Goal: Check status: Check status

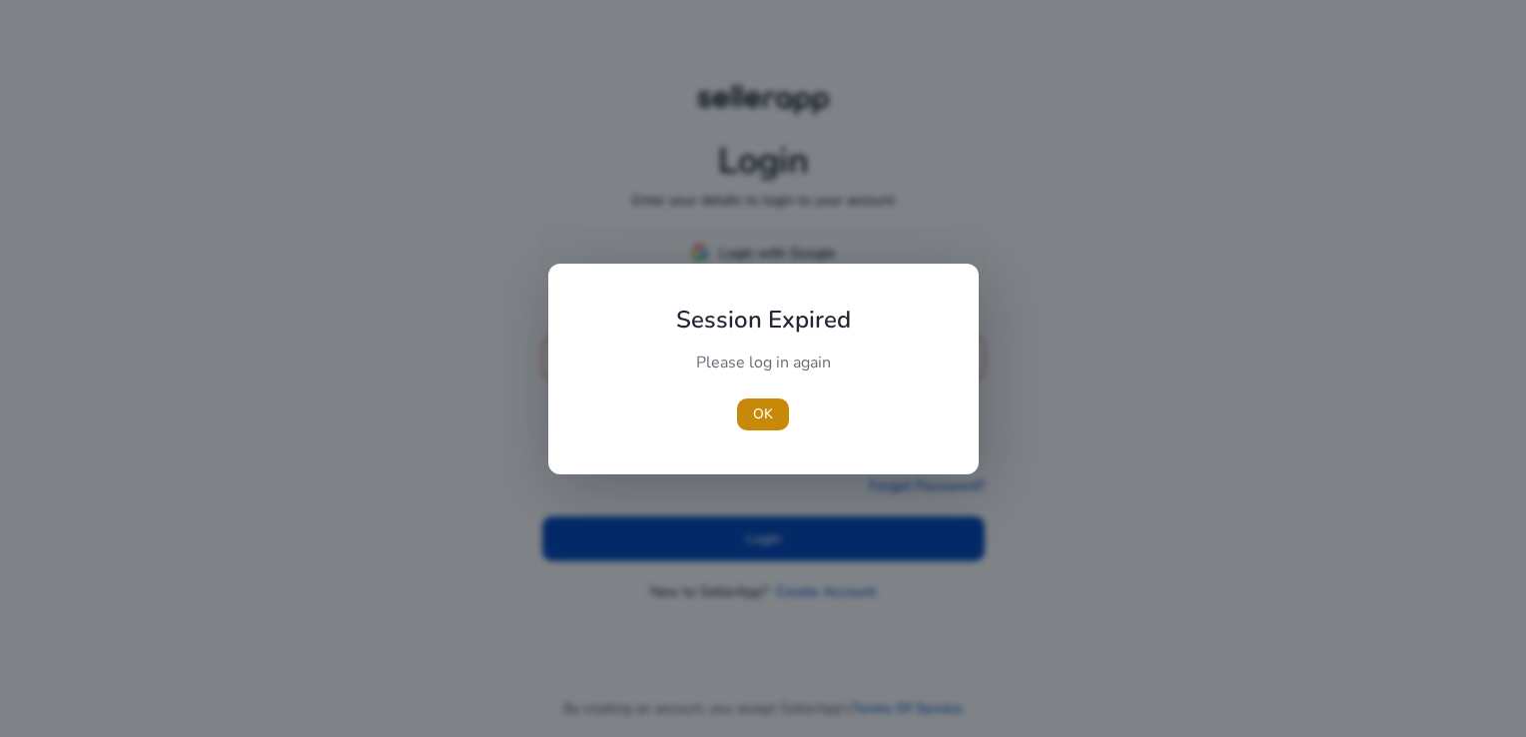
click at [717, 370] on div "Please log in again" at bounding box center [763, 373] width 223 height 42
click at [770, 411] on span "OK" at bounding box center [763, 414] width 20 height 21
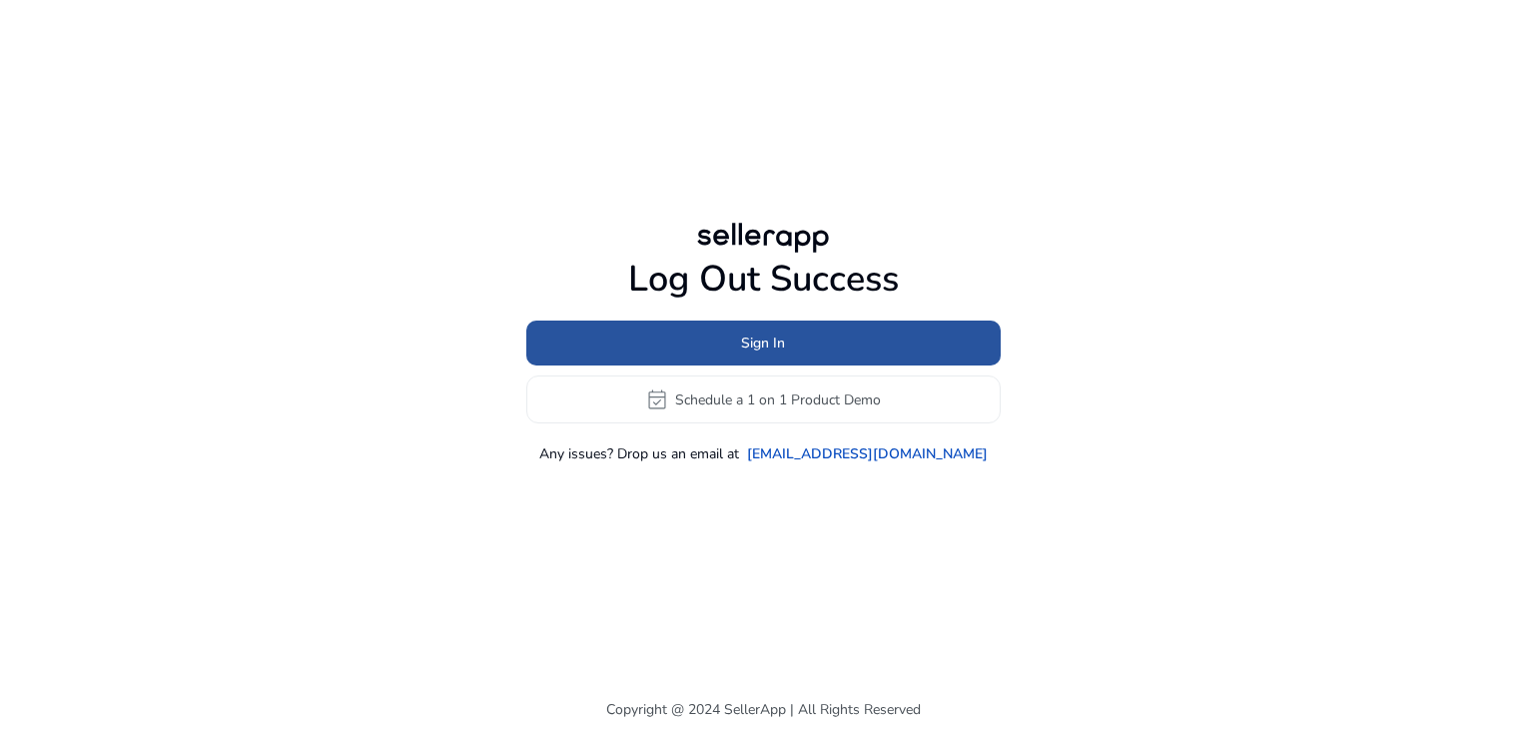
click at [728, 327] on span at bounding box center [763, 344] width 474 height 48
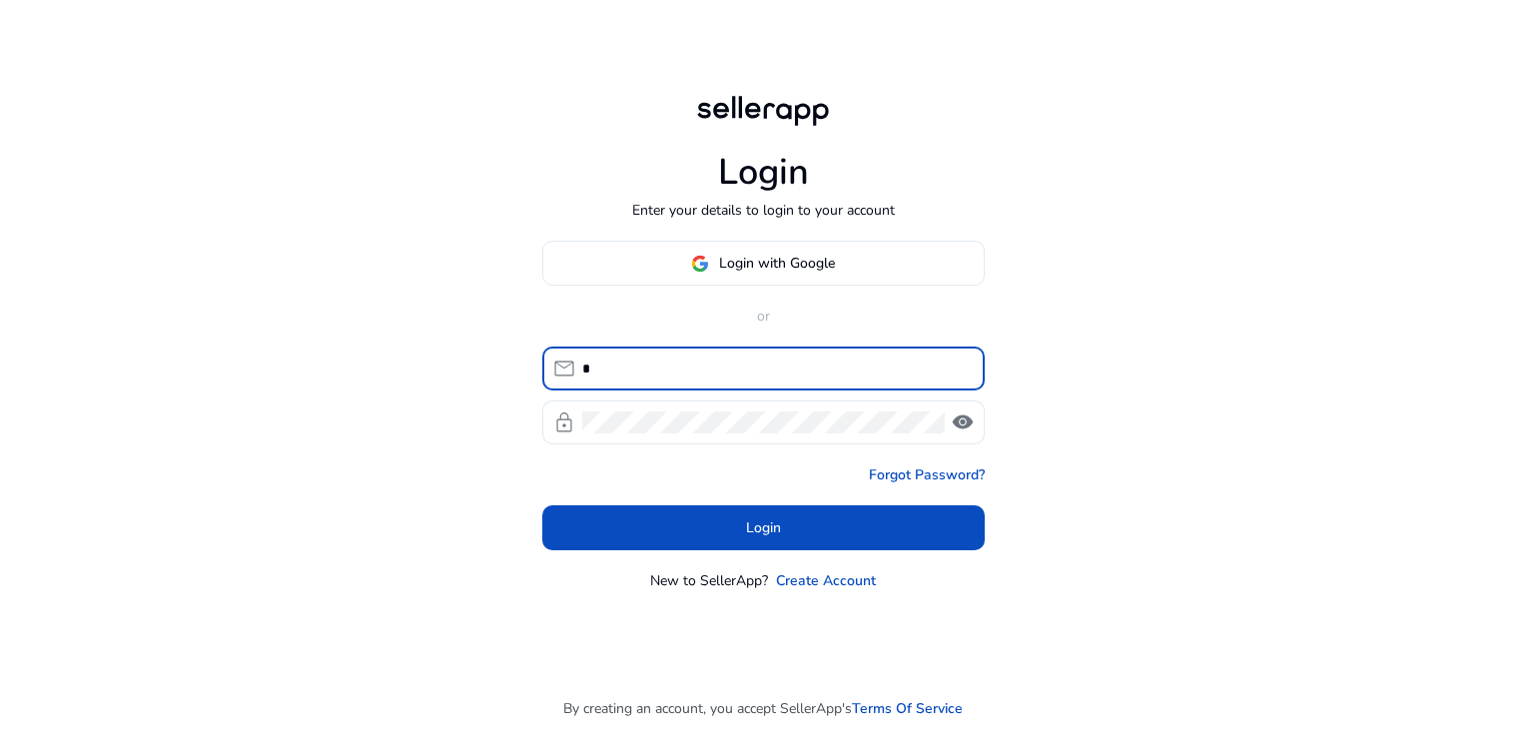
click at [674, 365] on input "*" at bounding box center [775, 369] width 387 height 22
type input "**********"
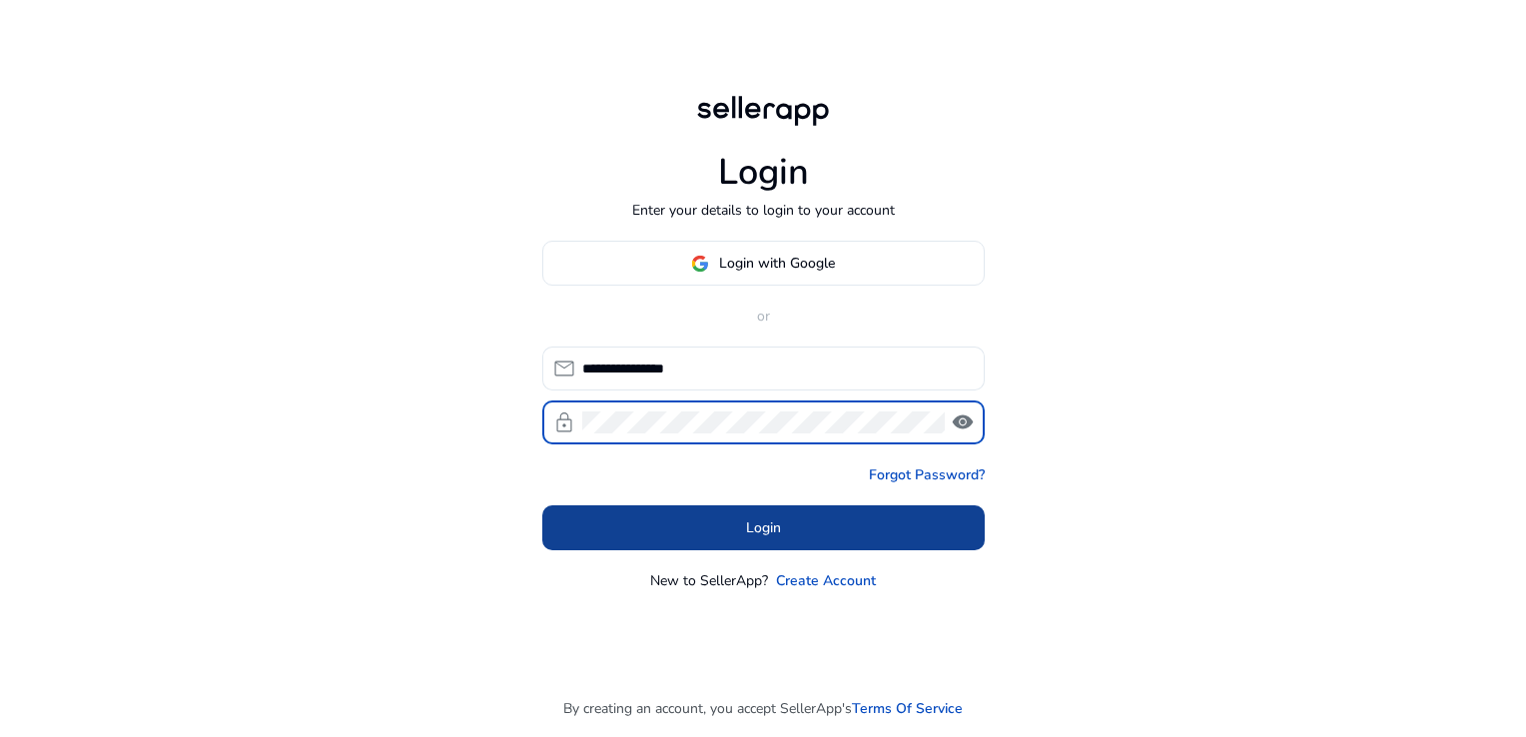
click at [760, 524] on span "Login" at bounding box center [763, 527] width 35 height 21
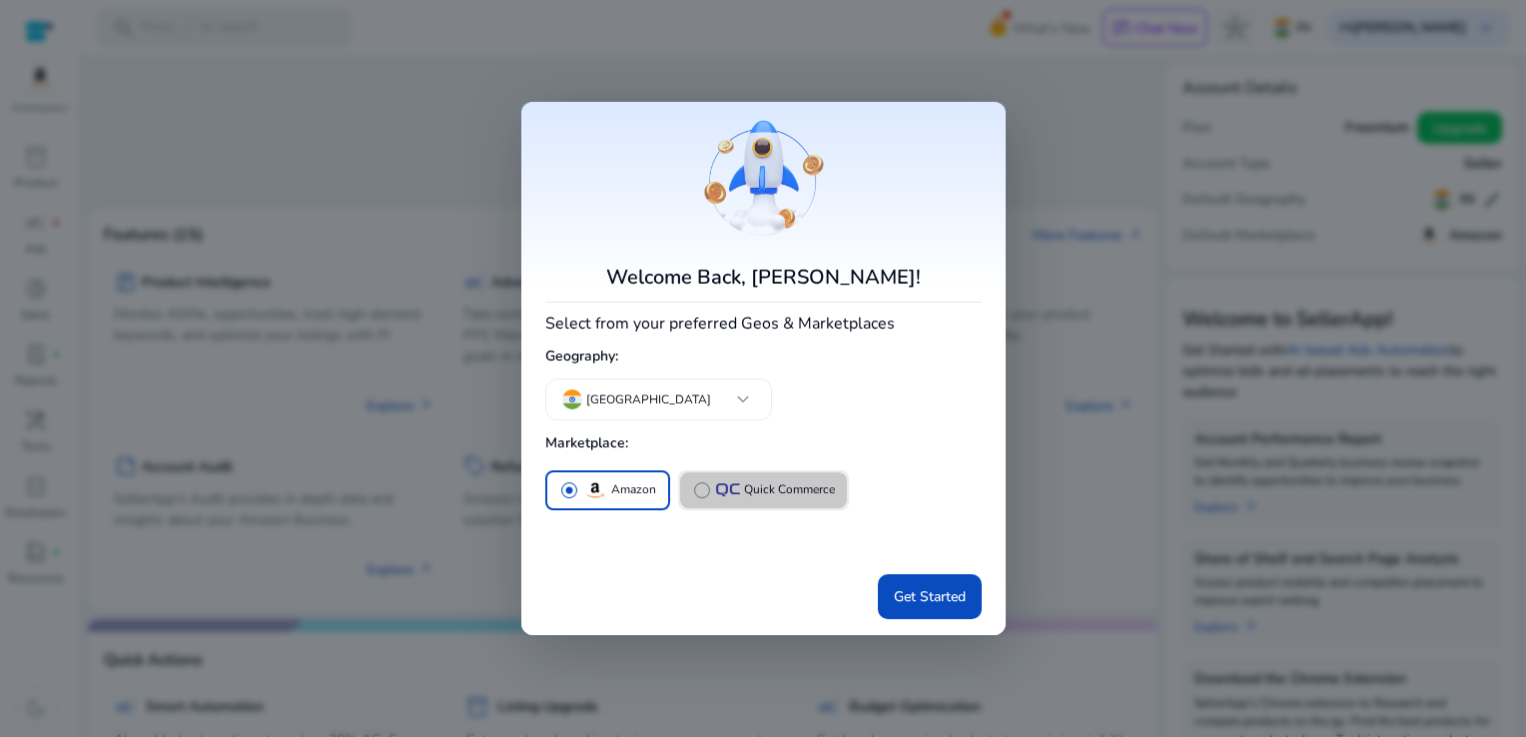
click at [776, 487] on p "Quick Commerce" at bounding box center [789, 489] width 91 height 21
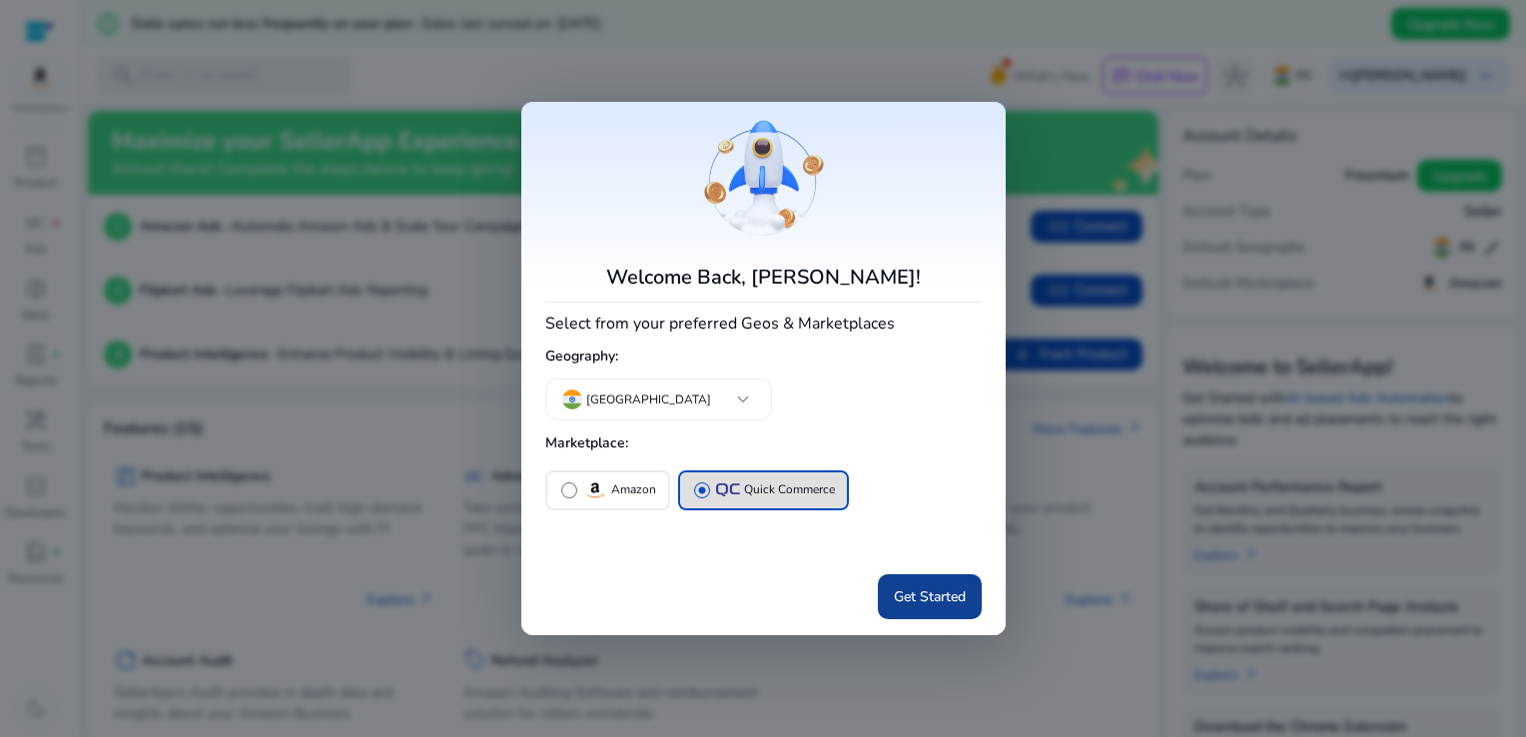
click at [914, 605] on span "Get Started" at bounding box center [930, 596] width 72 height 21
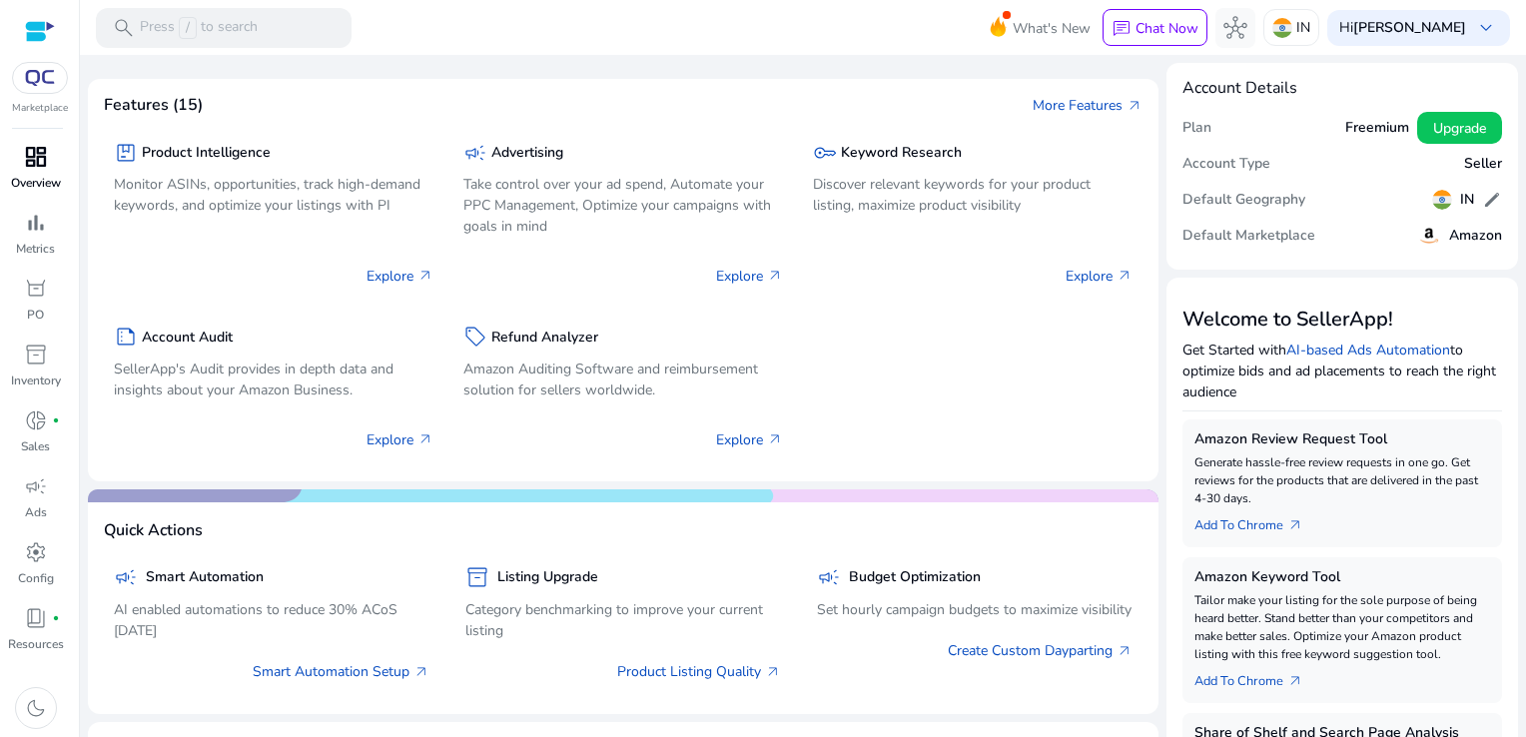
click at [40, 163] on span "dashboard" at bounding box center [36, 157] width 24 height 24
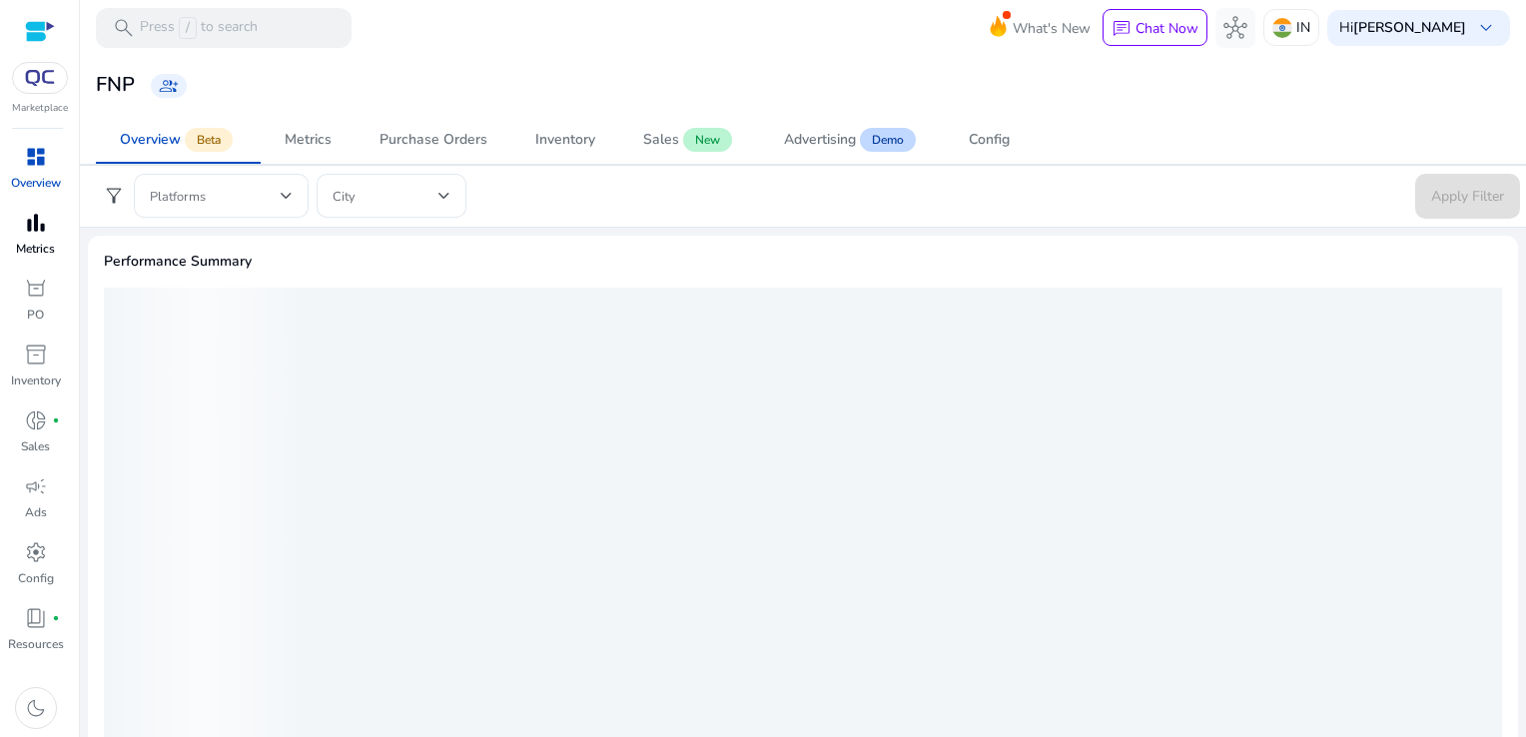
click at [37, 241] on p "Metrics" at bounding box center [35, 249] width 39 height 18
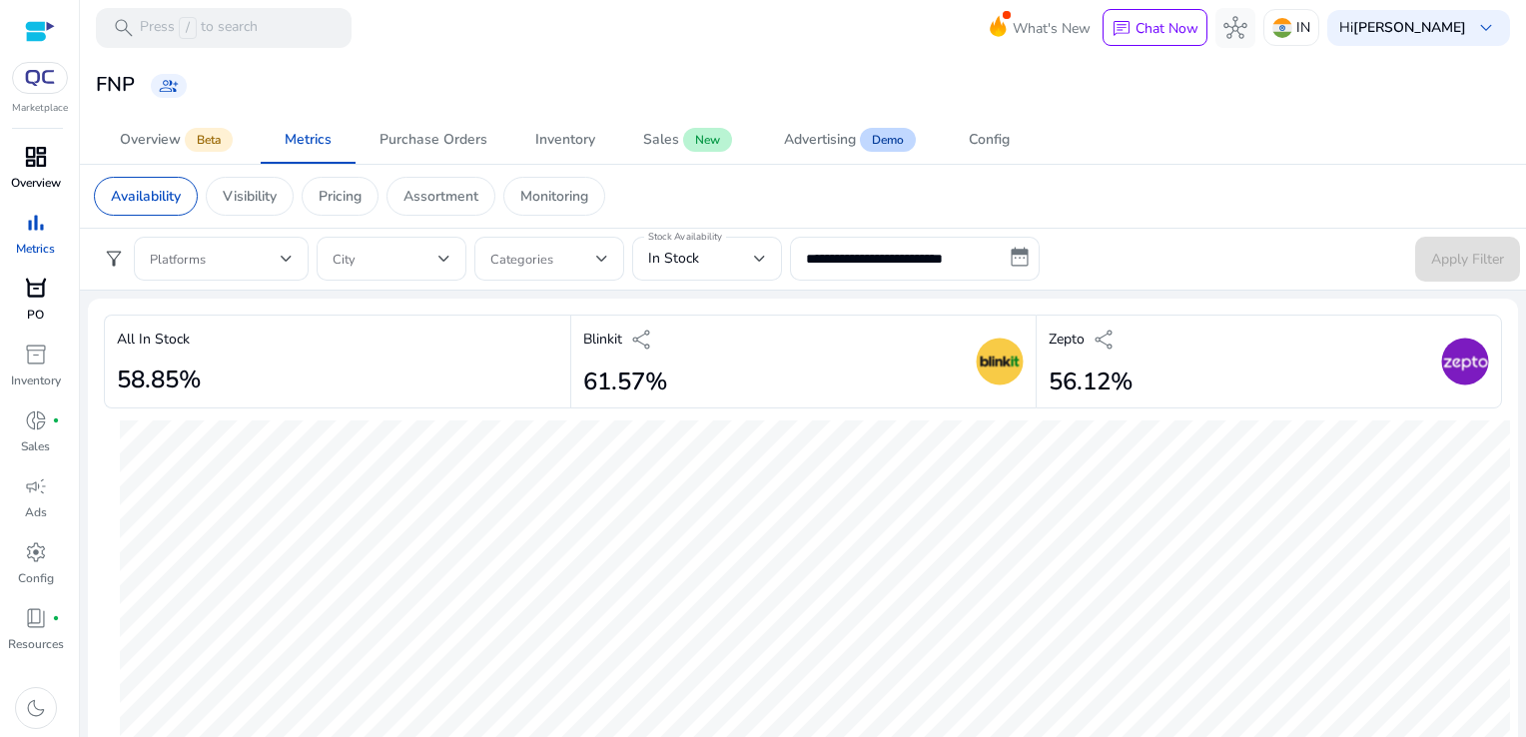
click at [31, 317] on p "PO" at bounding box center [35, 315] width 17 height 18
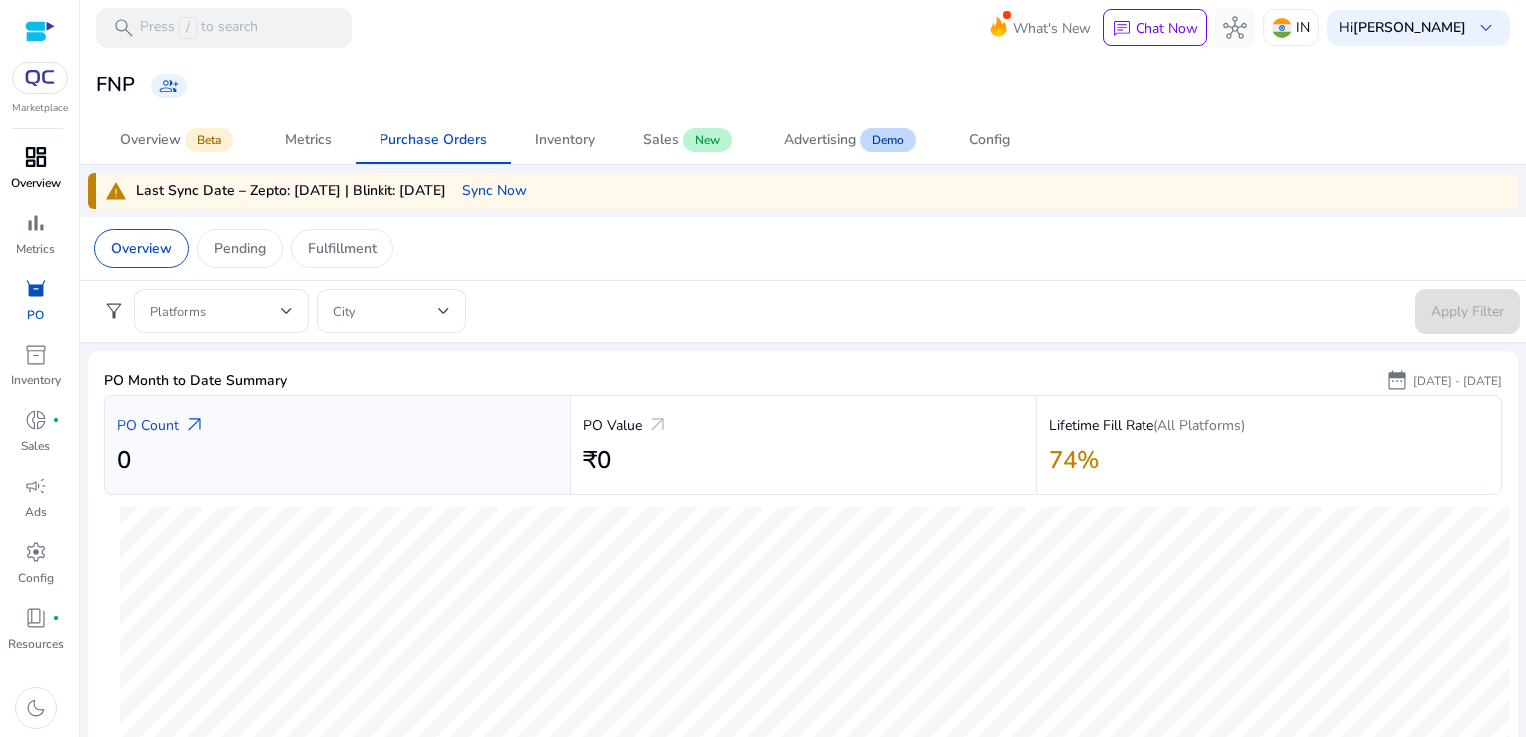
click at [529, 246] on app-sa-custom-tab "Overview Pending Fulfillment" at bounding box center [803, 248] width 1418 height 39
click at [483, 195] on span "Sync Now" at bounding box center [494, 190] width 65 height 21
click at [707, 195] on div "warning Last Sync Date – Zepto: [DATE] | Blinkit: [DATE] Sync Now" at bounding box center [803, 191] width 1430 height 36
click at [723, 269] on div "Overview Pending Fulfillment" at bounding box center [803, 248] width 1450 height 63
